Goal: Information Seeking & Learning: Learn about a topic

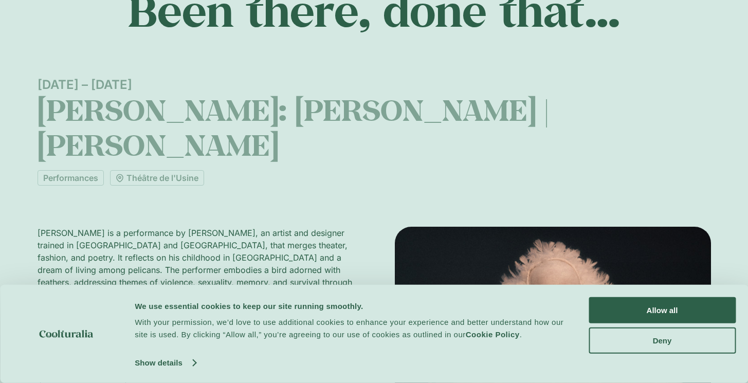
scroll to position [204, 0]
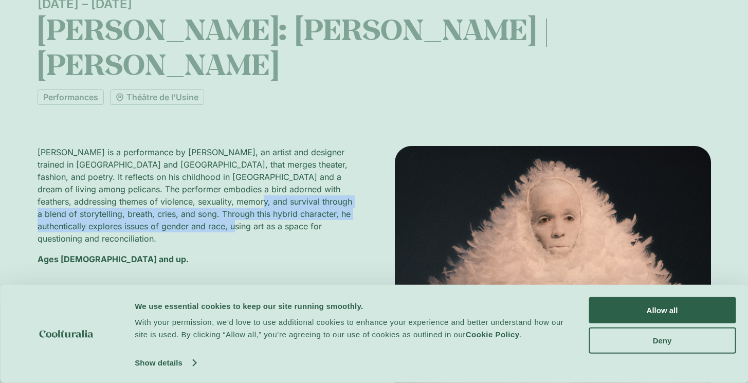
drag, startPoint x: 191, startPoint y: 183, endPoint x: 189, endPoint y: 157, distance: 26.3
click at [190, 164] on p "[PERSON_NAME] is a performance by [PERSON_NAME], an artist and designer trained…" at bounding box center [196, 195] width 316 height 99
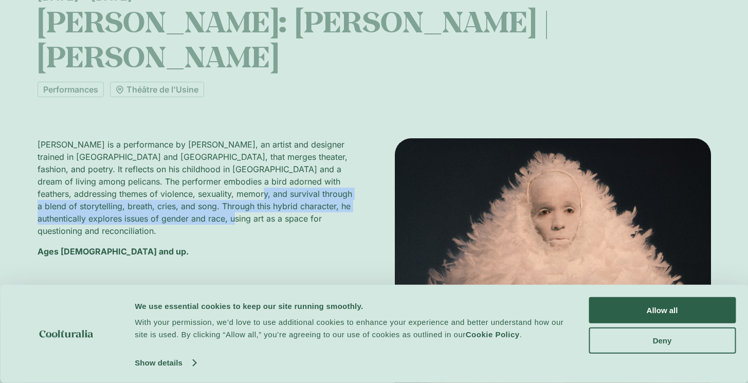
scroll to position [224, 0]
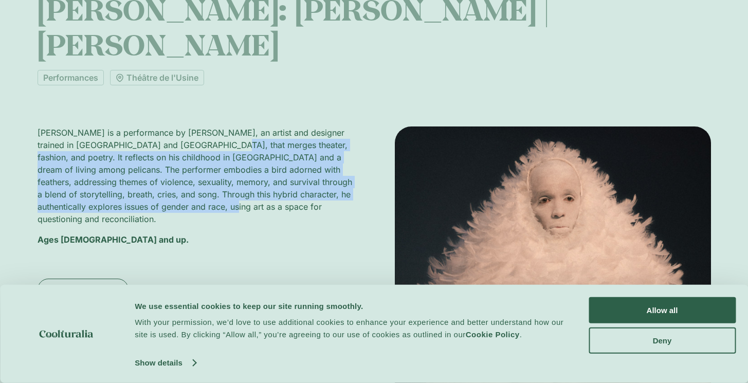
drag, startPoint x: 189, startPoint y: 113, endPoint x: 194, endPoint y: 173, distance: 59.8
click at [194, 172] on p "[PERSON_NAME] is a performance by [PERSON_NAME], an artist and designer trained…" at bounding box center [196, 175] width 316 height 99
drag, startPoint x: 194, startPoint y: 175, endPoint x: 188, endPoint y: 103, distance: 72.7
click at [189, 126] on p "[PERSON_NAME] is a performance by [PERSON_NAME], an artist and designer trained…" at bounding box center [196, 175] width 316 height 99
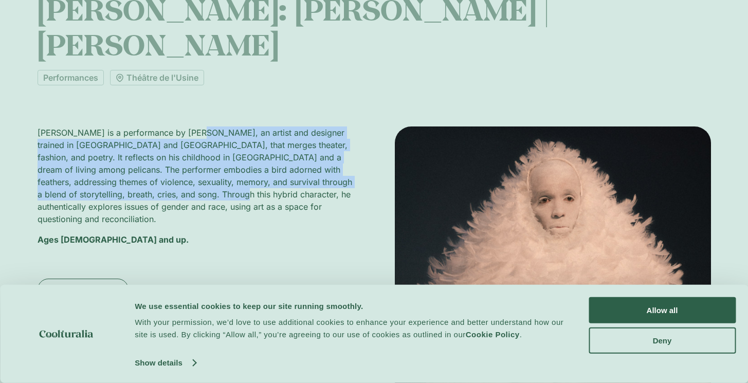
drag, startPoint x: 186, startPoint y: 98, endPoint x: 189, endPoint y: 163, distance: 65.3
click at [189, 162] on p "[PERSON_NAME] is a performance by [PERSON_NAME], an artist and designer trained…" at bounding box center [196, 175] width 316 height 99
drag, startPoint x: 189, startPoint y: 164, endPoint x: 183, endPoint y: 87, distance: 76.7
click at [183, 126] on p "[PERSON_NAME] is a performance by [PERSON_NAME], an artist and designer trained…" at bounding box center [196, 175] width 316 height 99
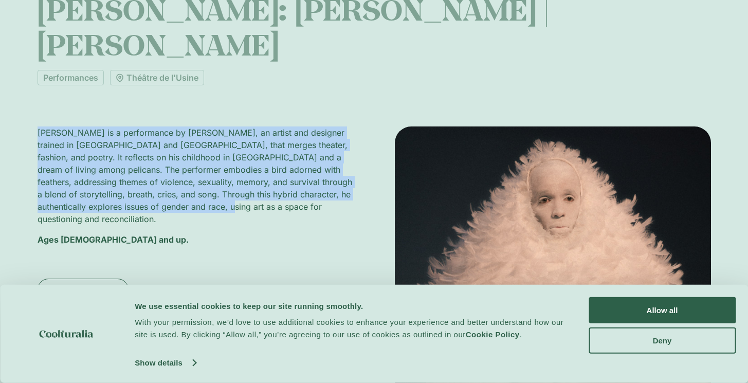
drag, startPoint x: 183, startPoint y: 87, endPoint x: 188, endPoint y: 170, distance: 82.9
click at [188, 169] on div "Been there, done that… [DATE] – [DATE] [PERSON_NAME]: [PERSON_NAME] | [PERSON_N…" at bounding box center [374, 202] width 673 height 734
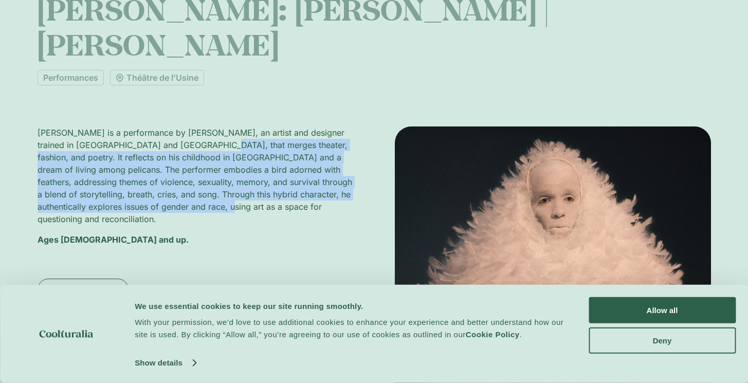
drag, startPoint x: 188, startPoint y: 171, endPoint x: 181, endPoint y: 102, distance: 69.2
click at [182, 126] on p "[PERSON_NAME] is a performance by [PERSON_NAME], an artist and designer trained…" at bounding box center [196, 175] width 316 height 99
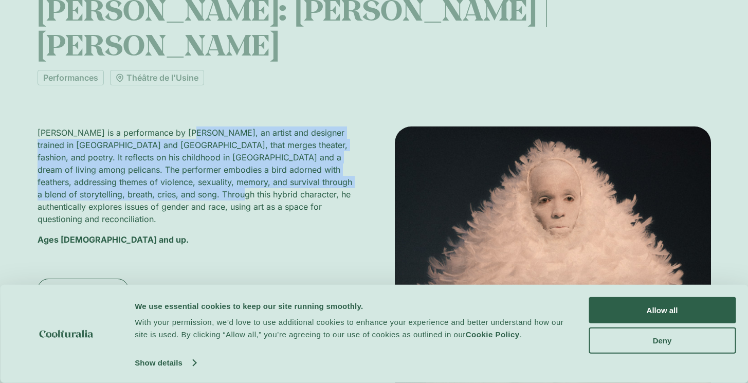
drag, startPoint x: 181, startPoint y: 101, endPoint x: 186, endPoint y: 161, distance: 60.3
click at [186, 158] on p "[PERSON_NAME] is a performance by [PERSON_NAME], an artist and designer trained…" at bounding box center [196, 175] width 316 height 99
click at [186, 162] on p "[PERSON_NAME] is a performance by [PERSON_NAME], an artist and designer trained…" at bounding box center [196, 175] width 316 height 99
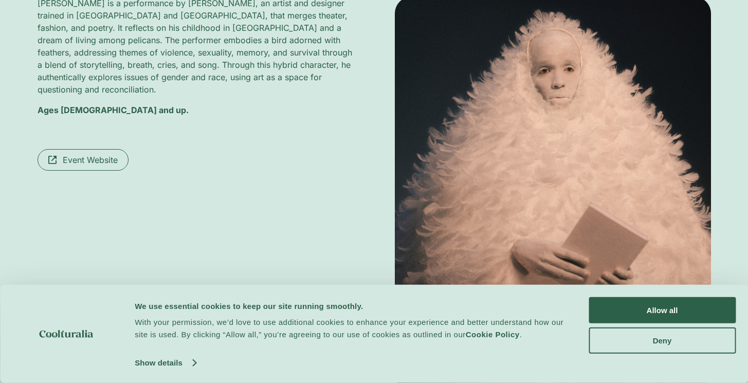
scroll to position [434, 0]
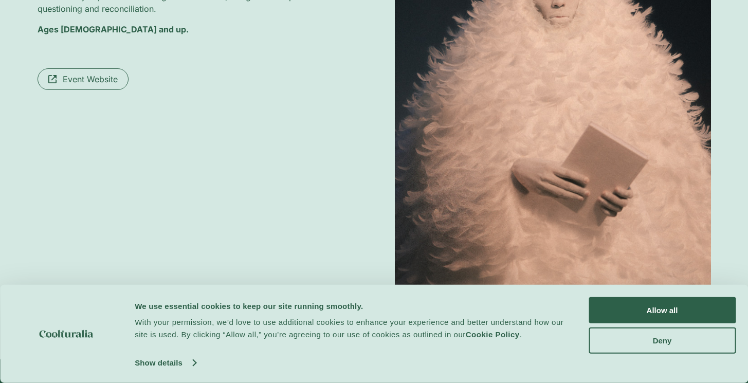
click at [71, 73] on span "Event Website" at bounding box center [90, 79] width 55 height 12
